Goal: Task Accomplishment & Management: Use online tool/utility

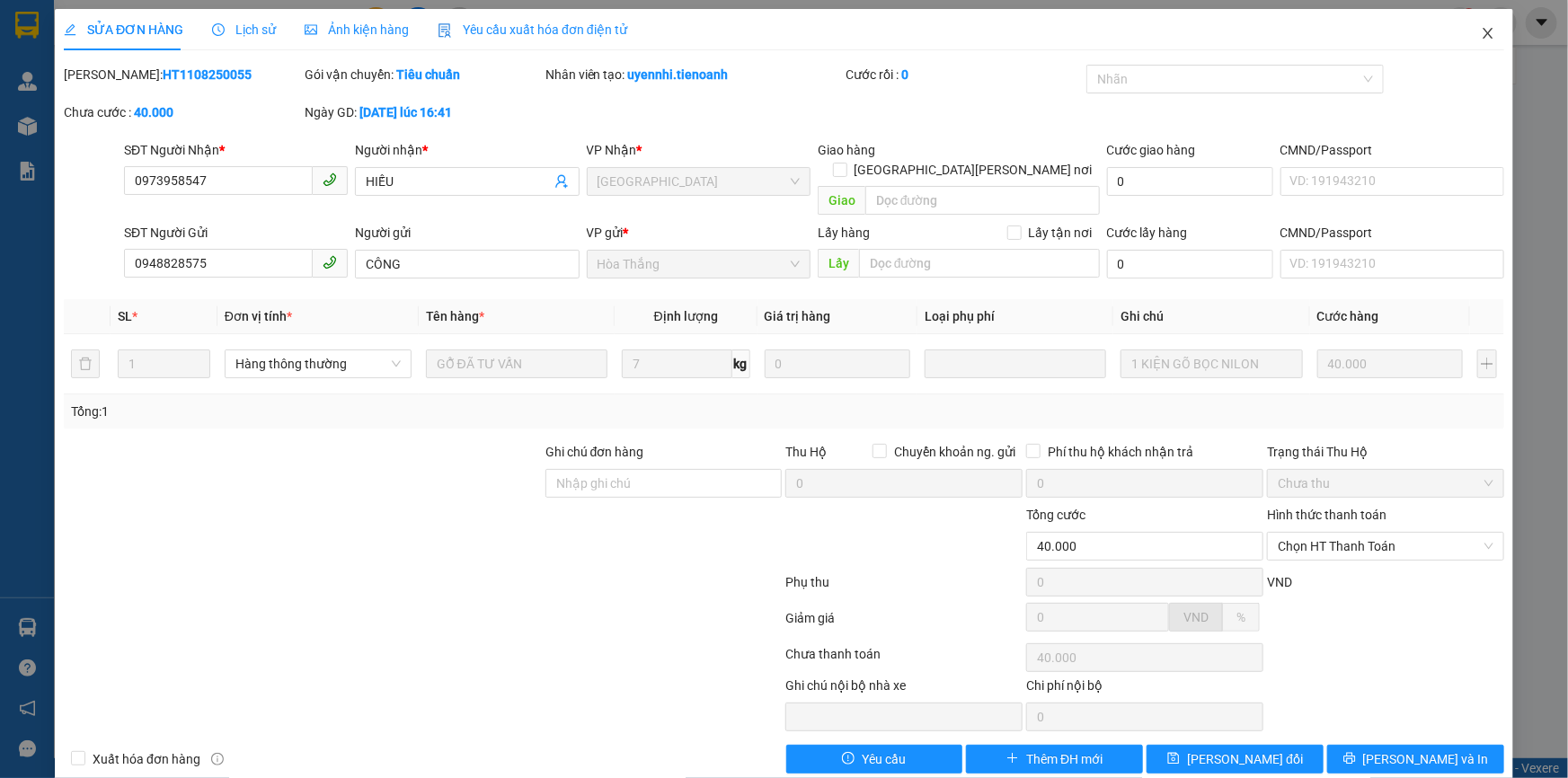
click at [1482, 37] on icon "close" at bounding box center [1487, 33] width 10 height 11
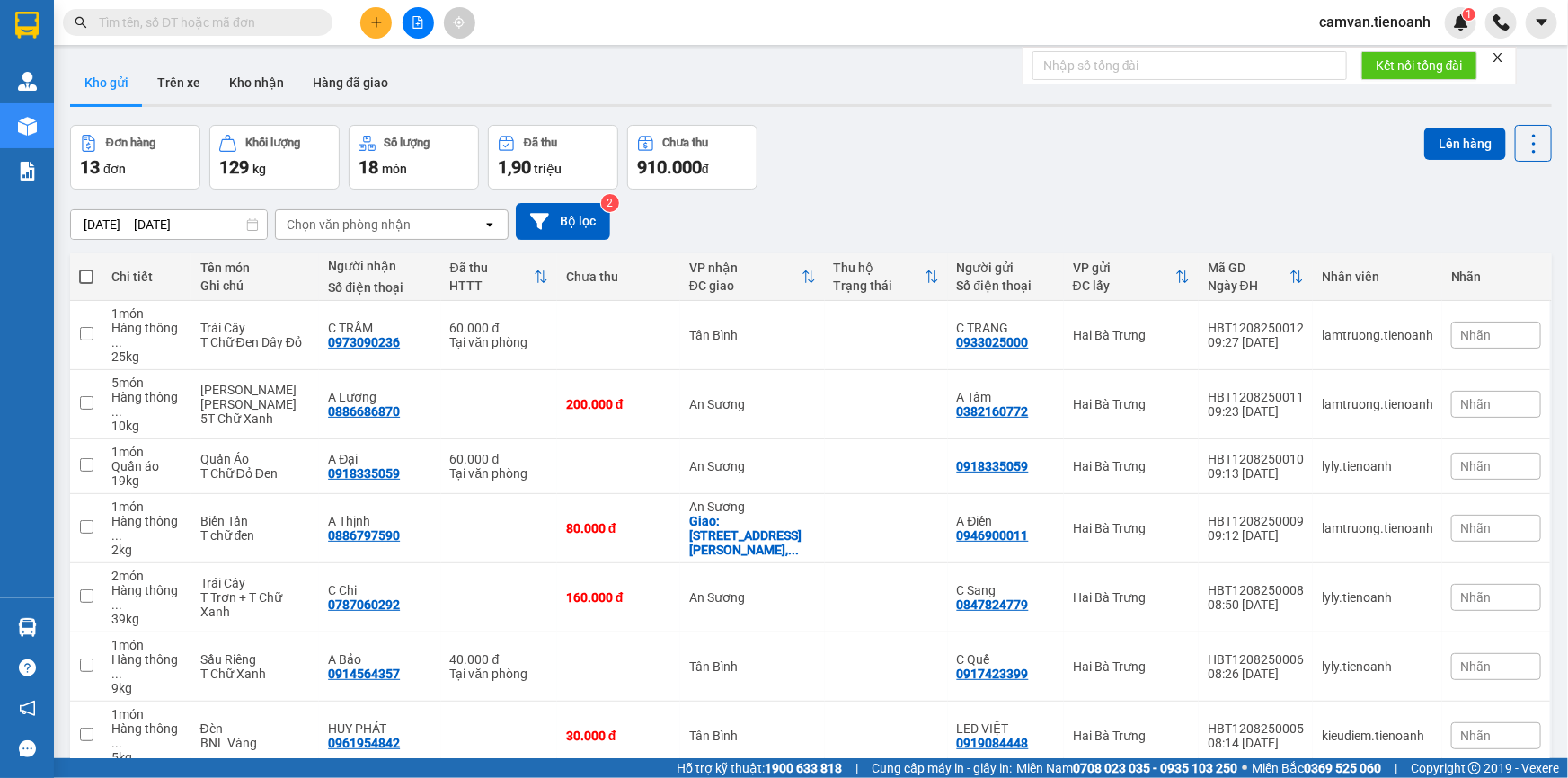
click at [258, 18] on input "text" at bounding box center [205, 22] width 212 height 19
paste input "0777498111"
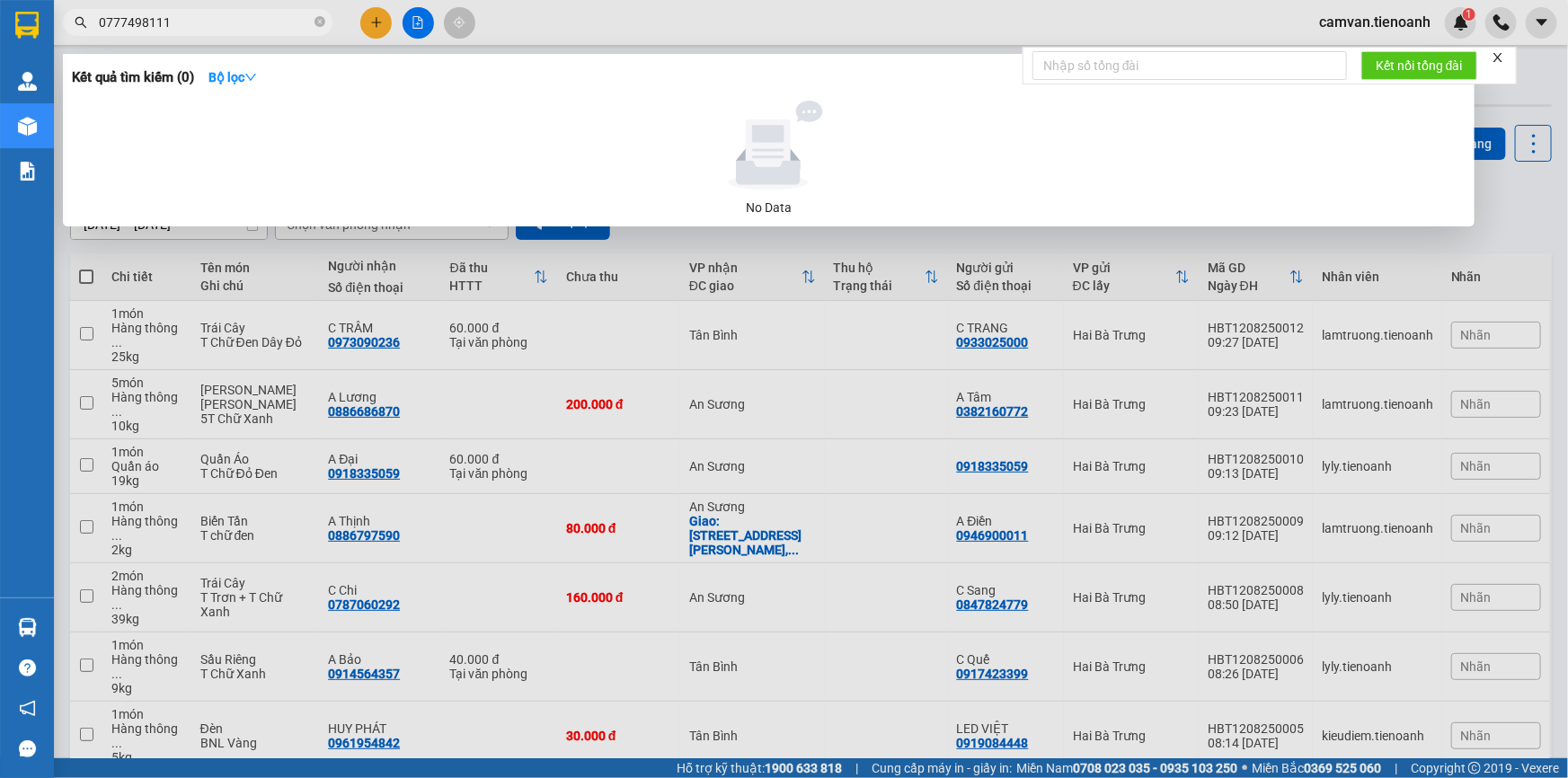
type input "0777498111"
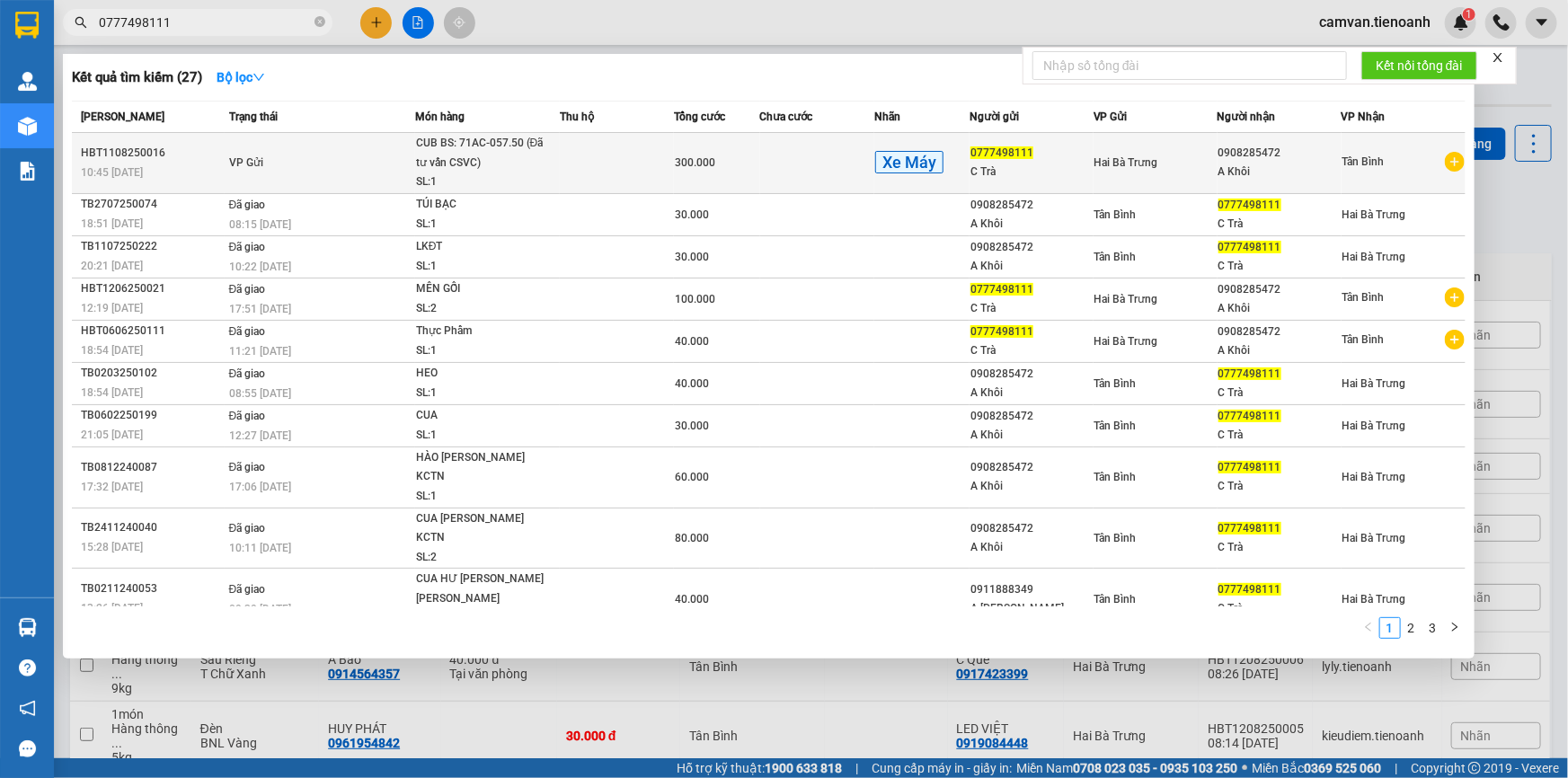
click at [376, 172] on td "VP Gửi" at bounding box center [320, 163] width 191 height 61
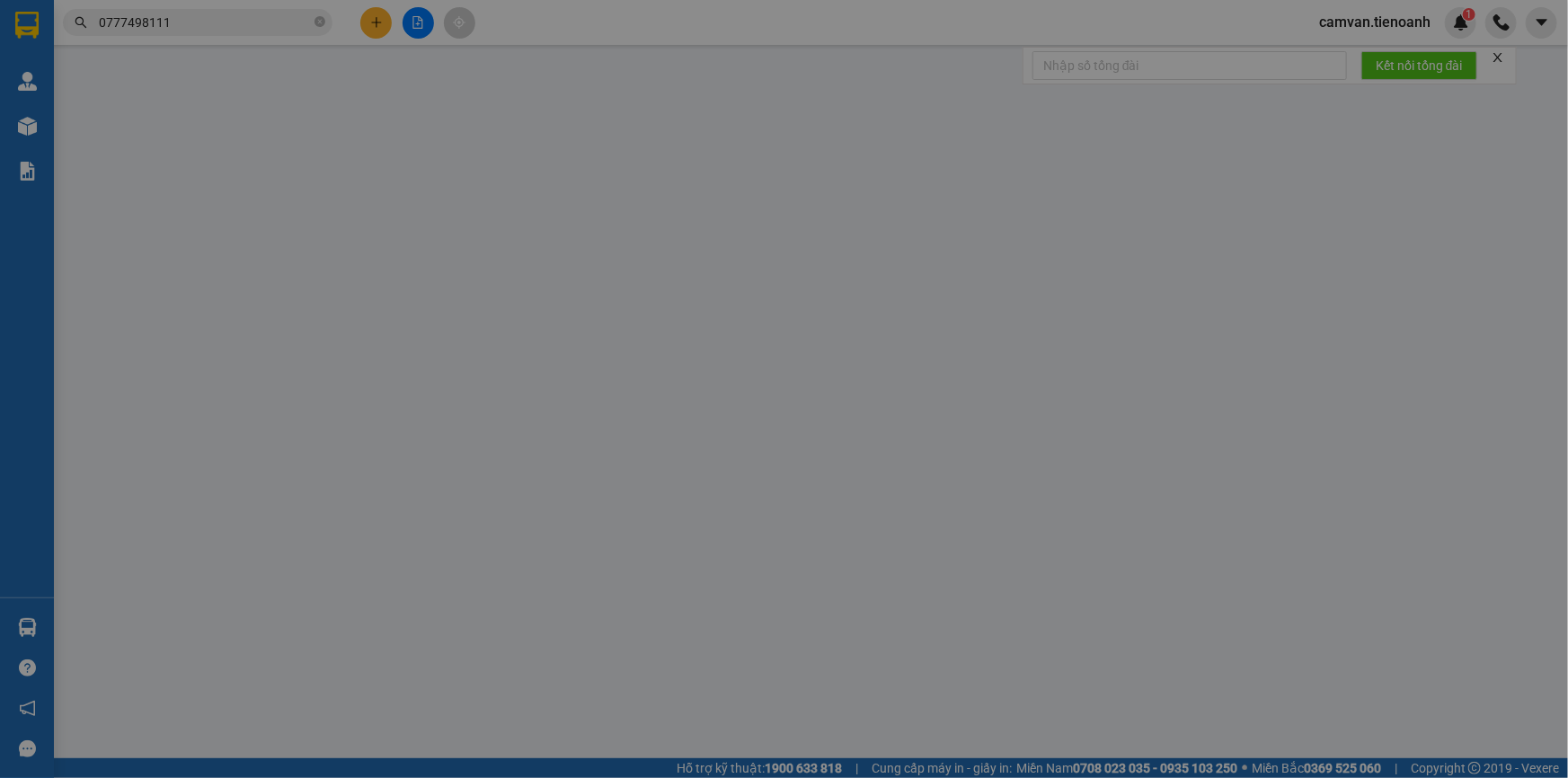
type input "0908285472"
type input "A Khôi"
type input "0777498111"
type input "C Trà"
type input "300.000"
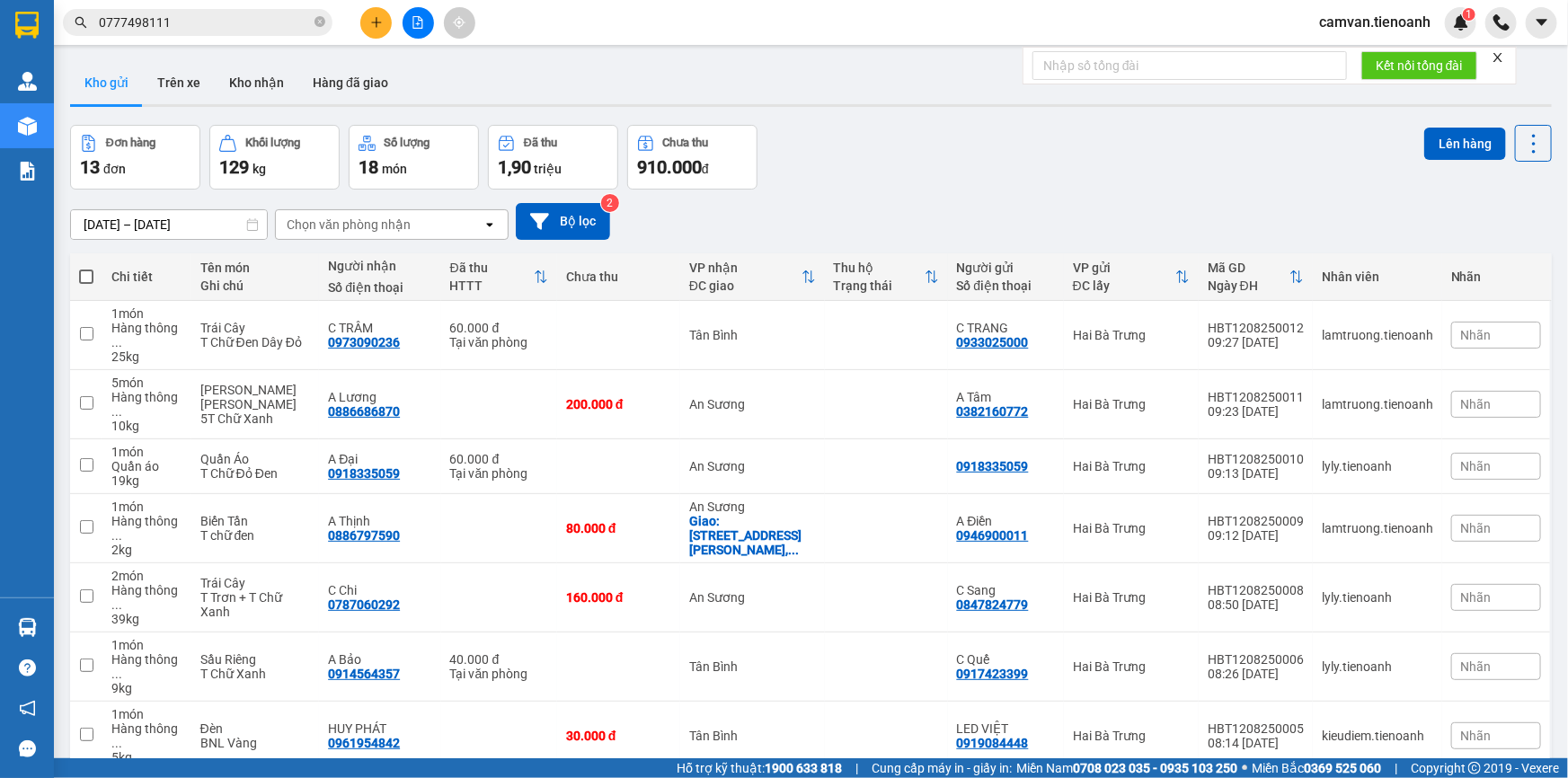
click at [148, 18] on input "0777498111" at bounding box center [205, 22] width 212 height 19
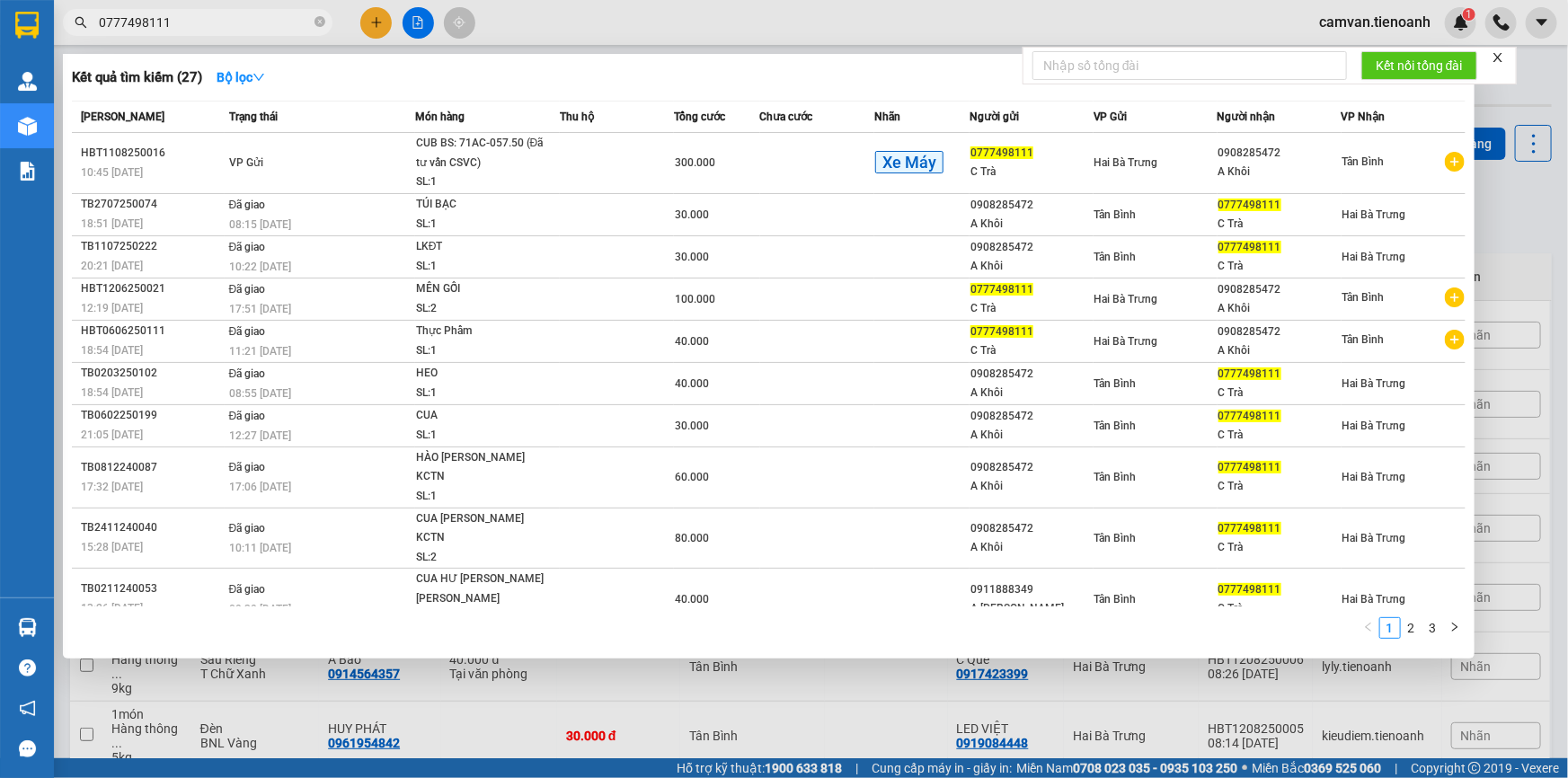
paste input "979574277"
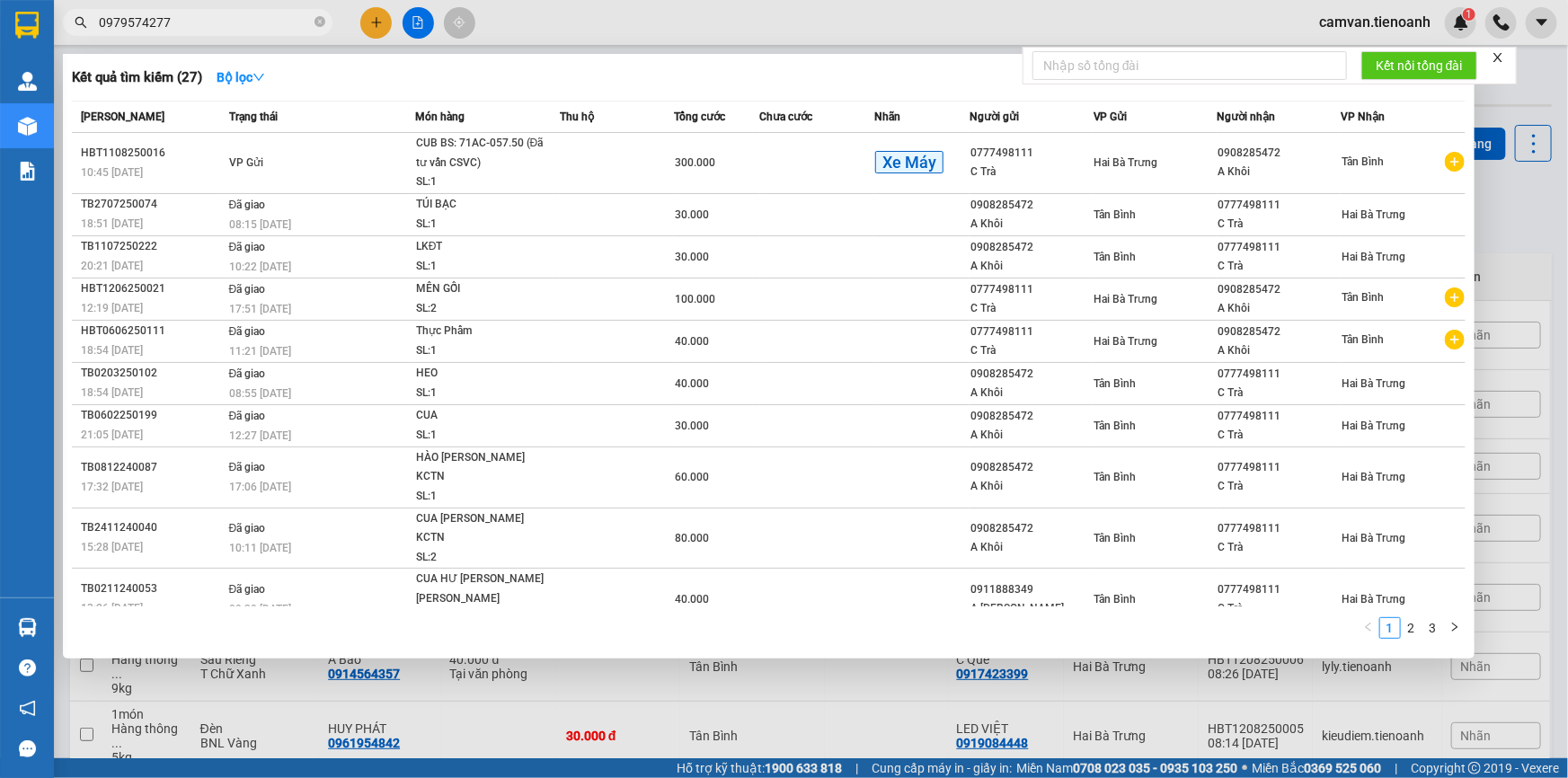
type input "0979574277"
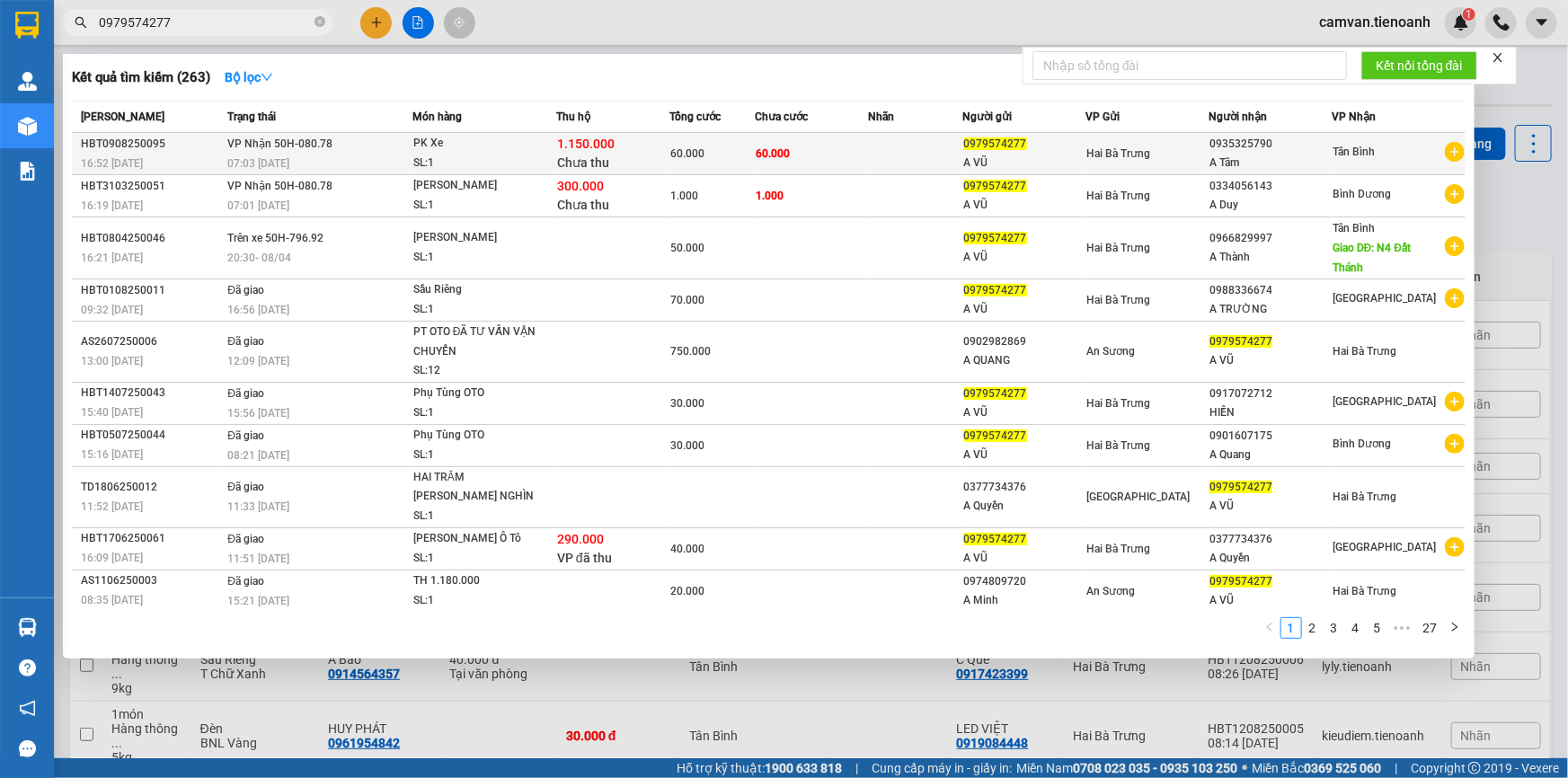
click at [482, 151] on div "PK Xe" at bounding box center [480, 144] width 135 height 19
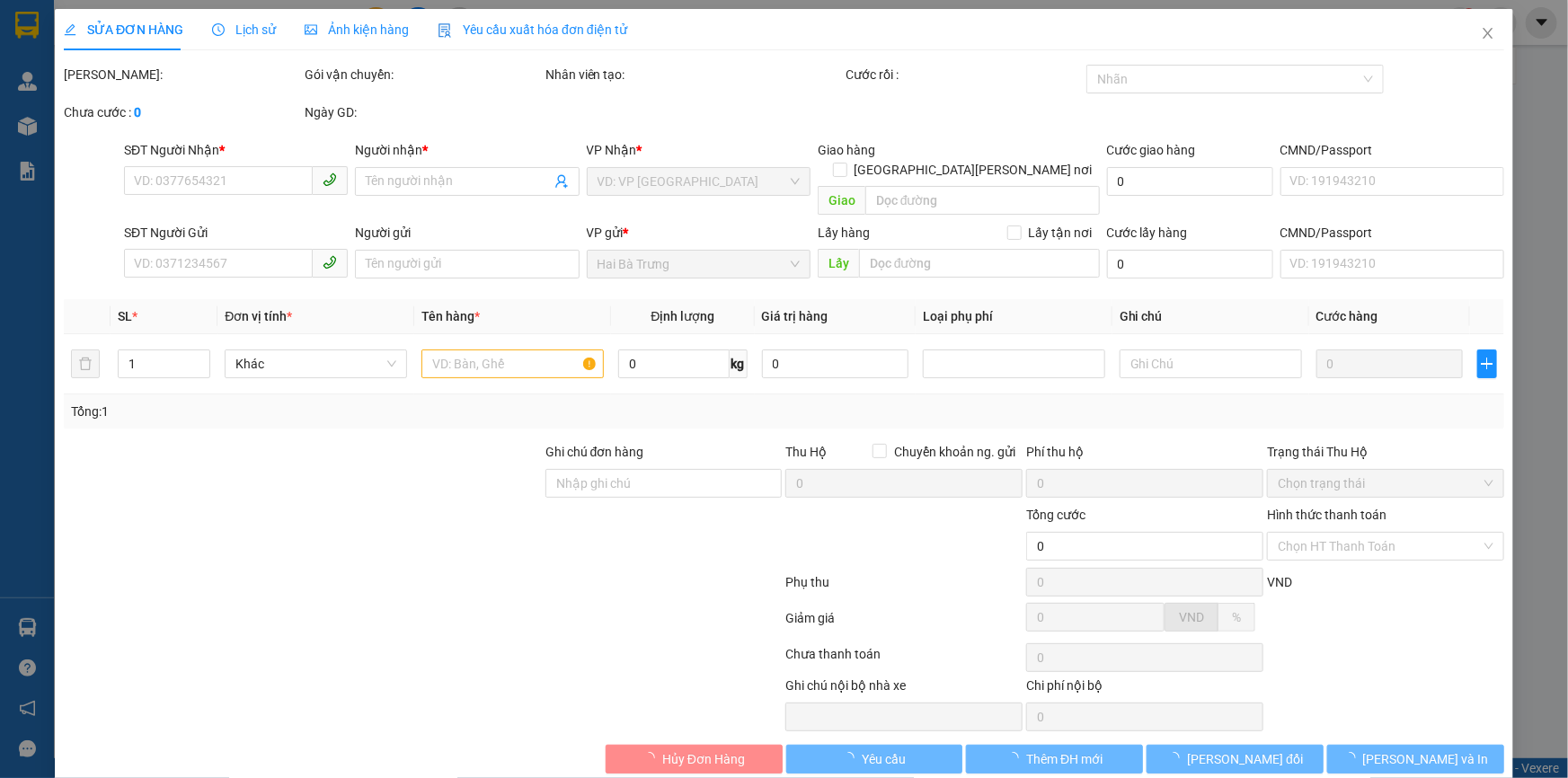
click at [244, 30] on span "Lịch sử" at bounding box center [244, 29] width 64 height 15
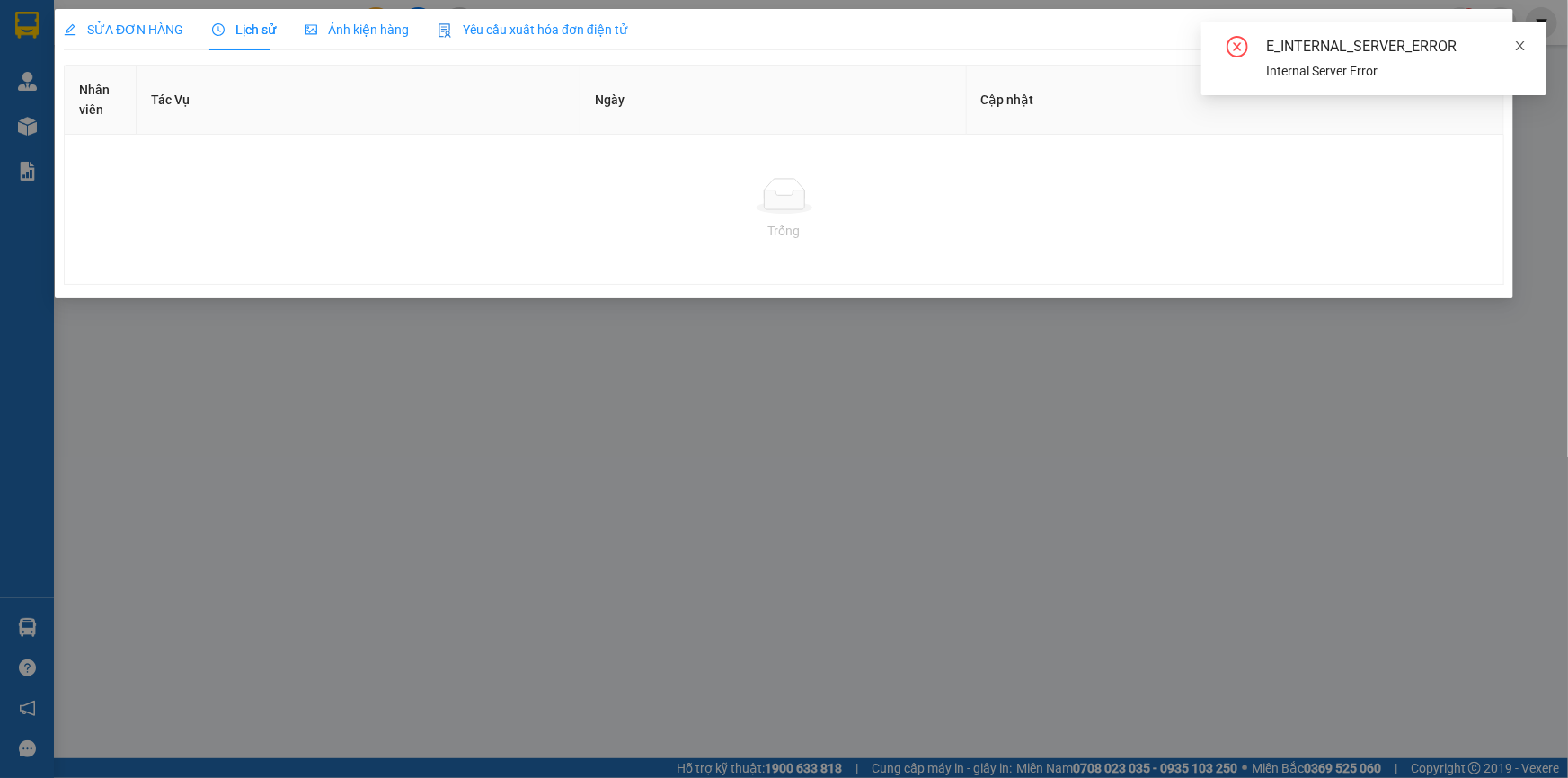
click at [1523, 47] on icon "close" at bounding box center [1519, 46] width 13 height 13
click at [1490, 30] on icon "close" at bounding box center [1487, 33] width 10 height 11
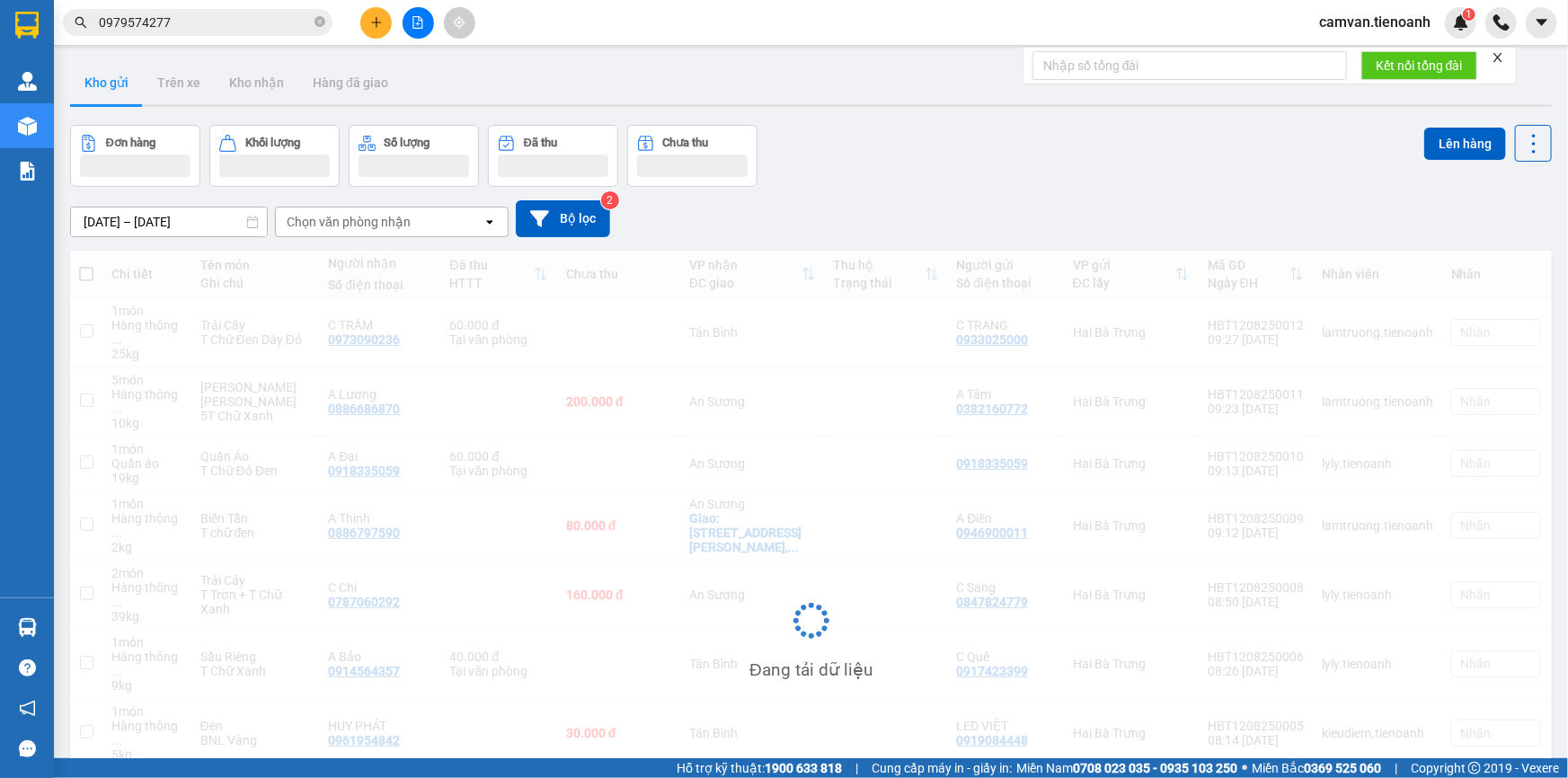
click at [244, 24] on input "0979574277" at bounding box center [205, 22] width 212 height 19
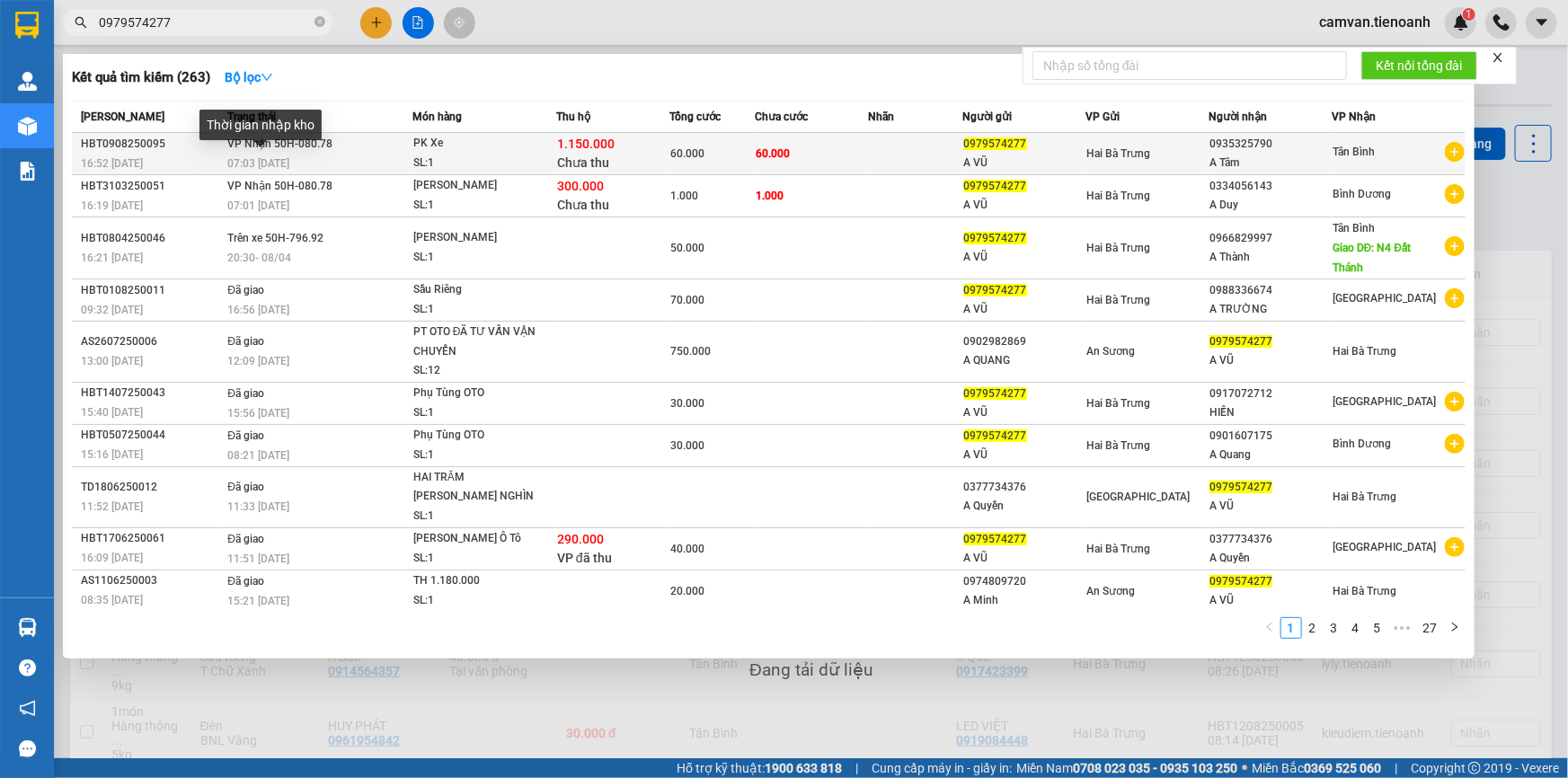
click at [272, 160] on span "07:03 [DATE]" at bounding box center [259, 163] width 62 height 13
